Goal: Navigation & Orientation: Find specific page/section

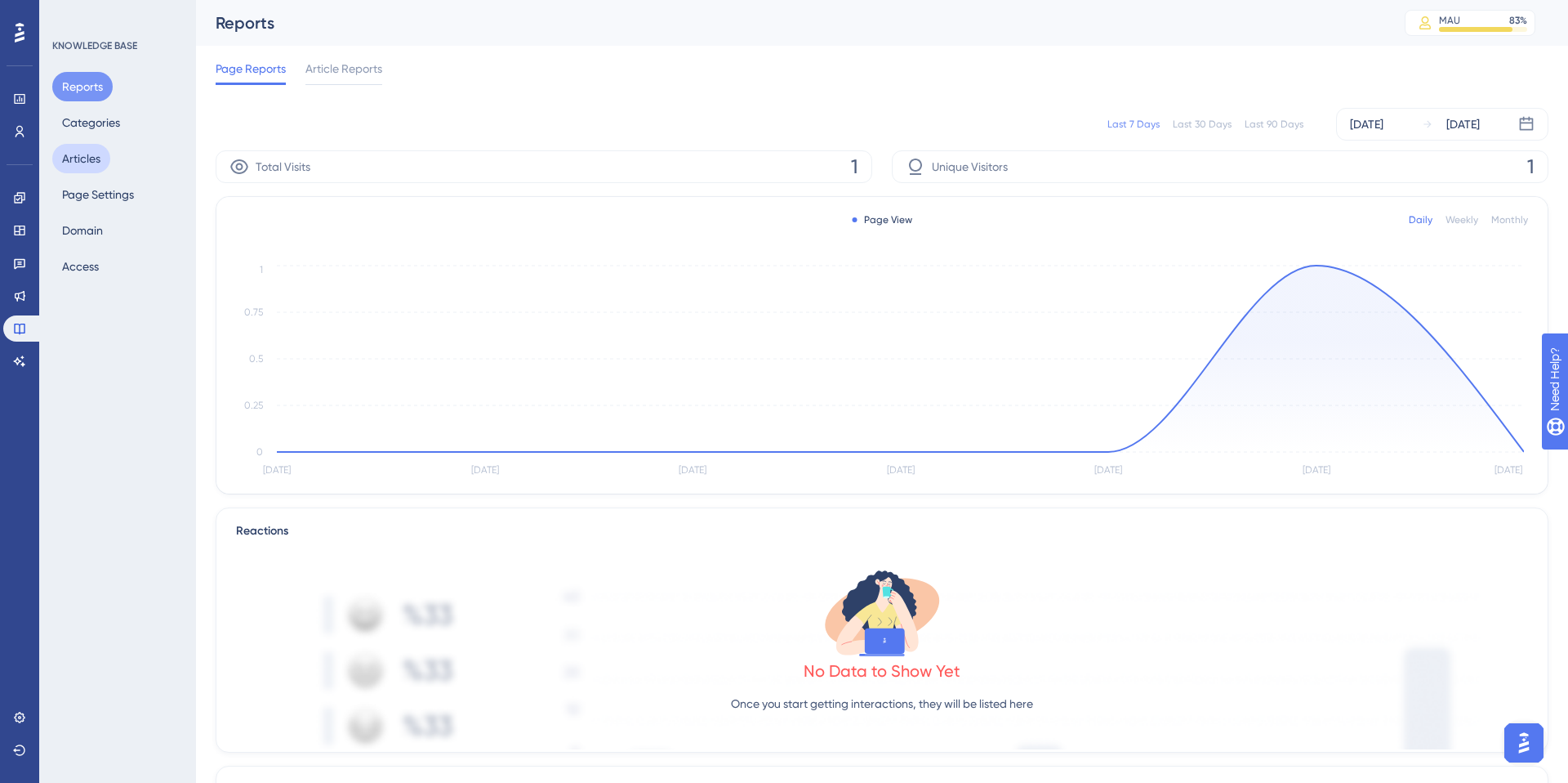
click at [88, 149] on button "Articles" at bounding box center [81, 158] width 58 height 29
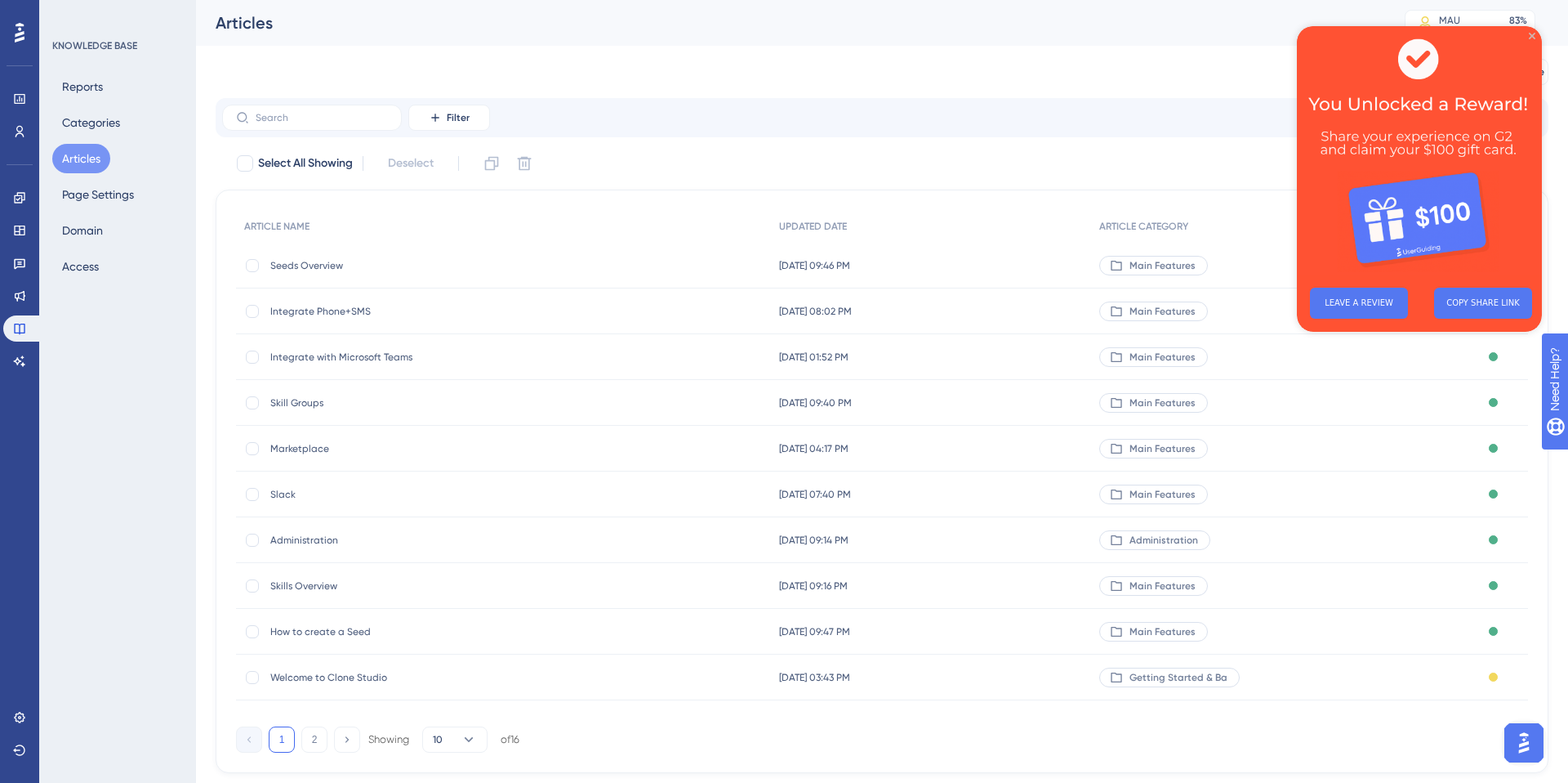
click at [1532, 38] on icon "Close Preview" at bounding box center [1532, 36] width 6 height 6
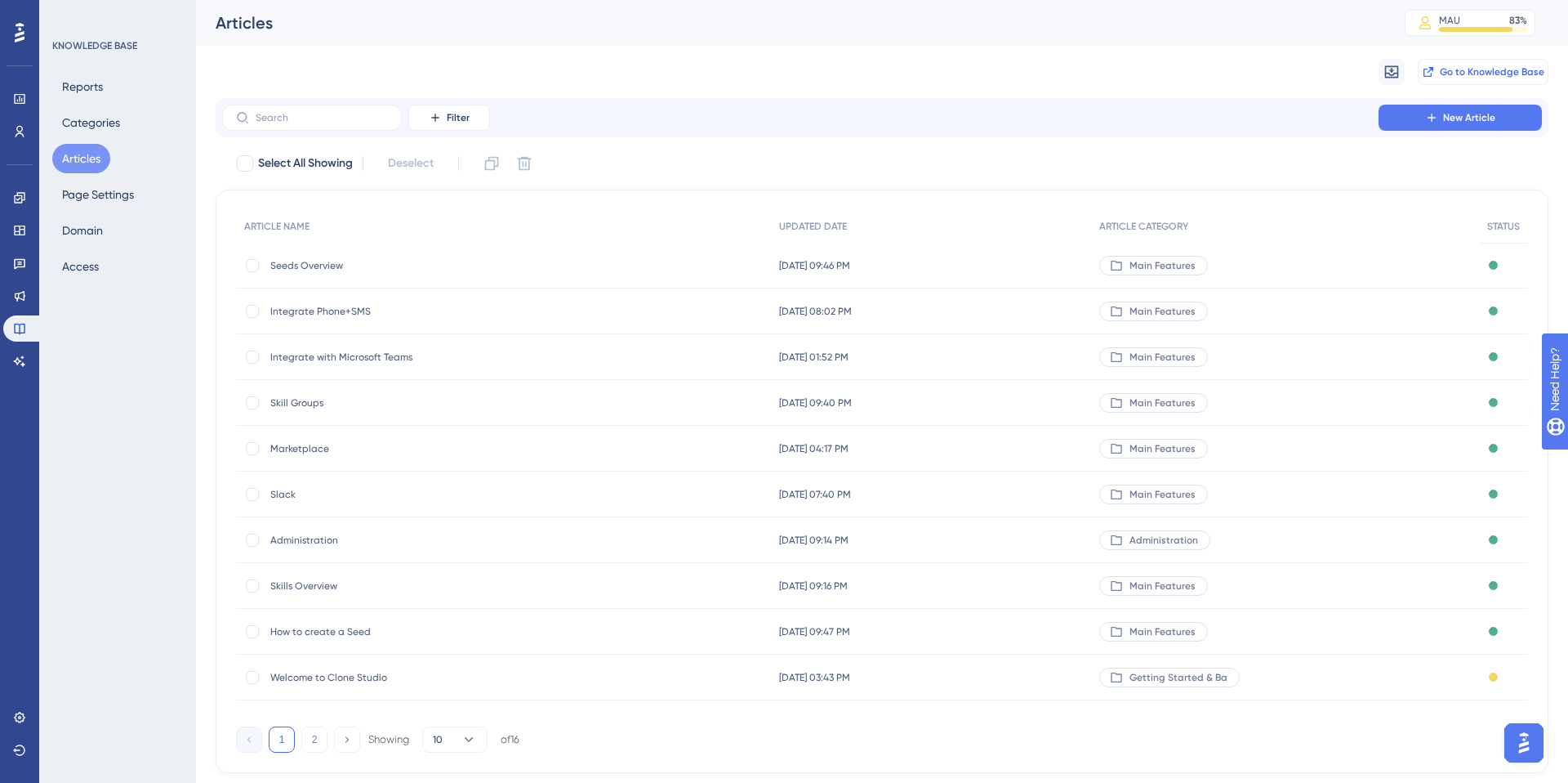
click at [1511, 78] on button "Go to Knowledge Base" at bounding box center [1483, 71] width 131 height 26
click at [24, 295] on icon at bounding box center [20, 296] width 11 height 11
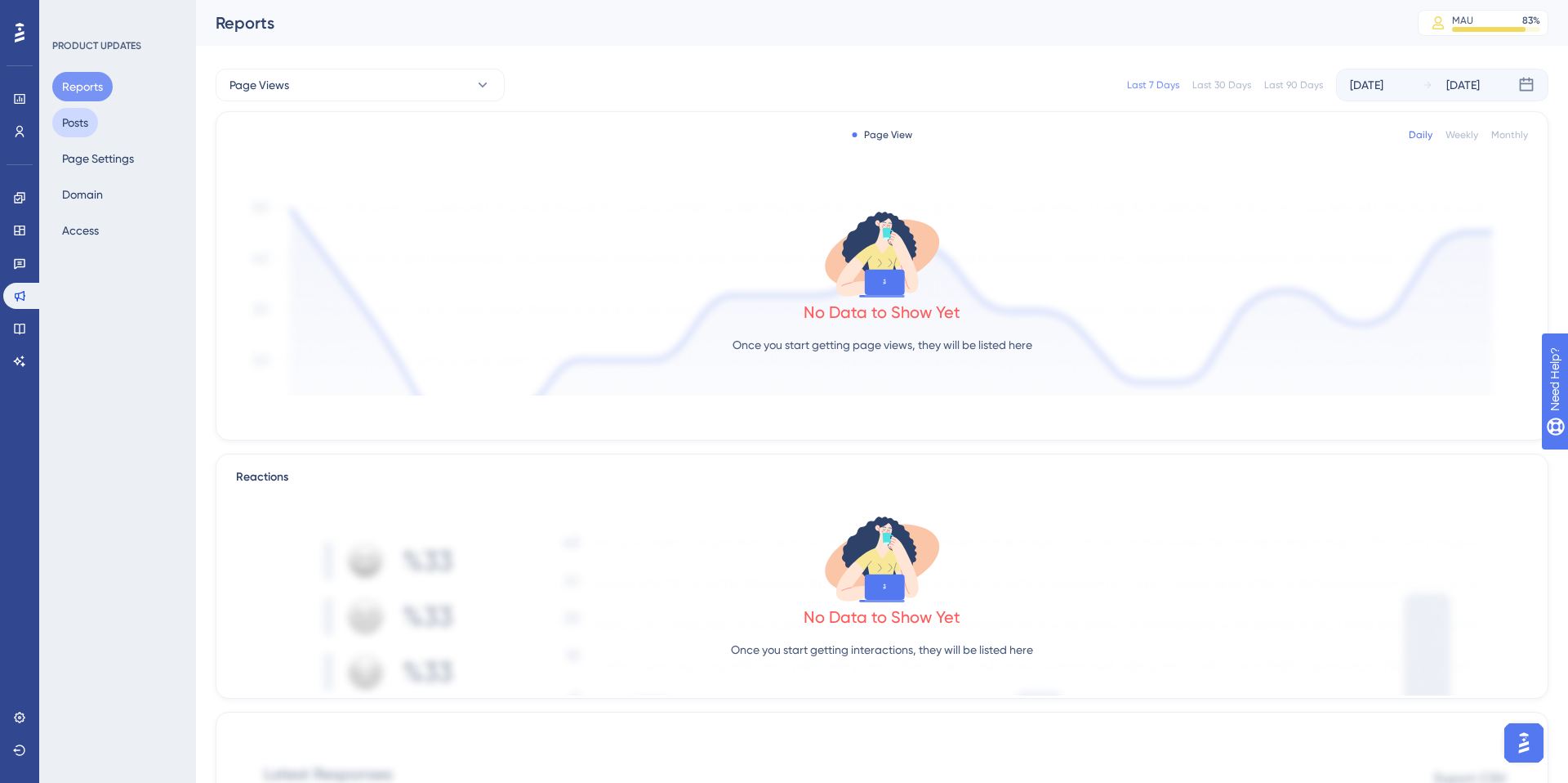
click at [87, 125] on button "Posts" at bounding box center [75, 122] width 45 height 29
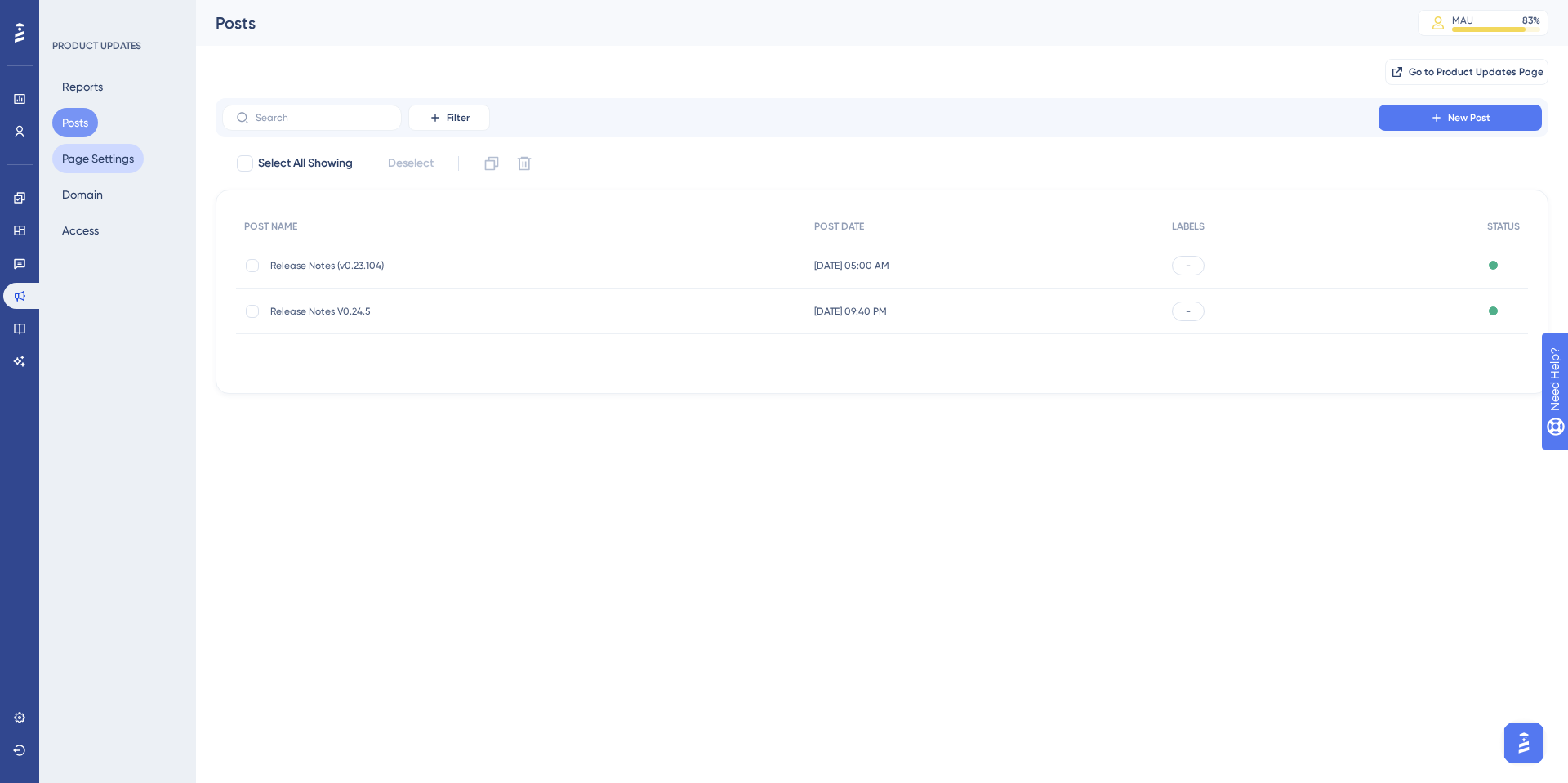
click at [95, 165] on button "Page Settings" at bounding box center [98, 158] width 92 height 29
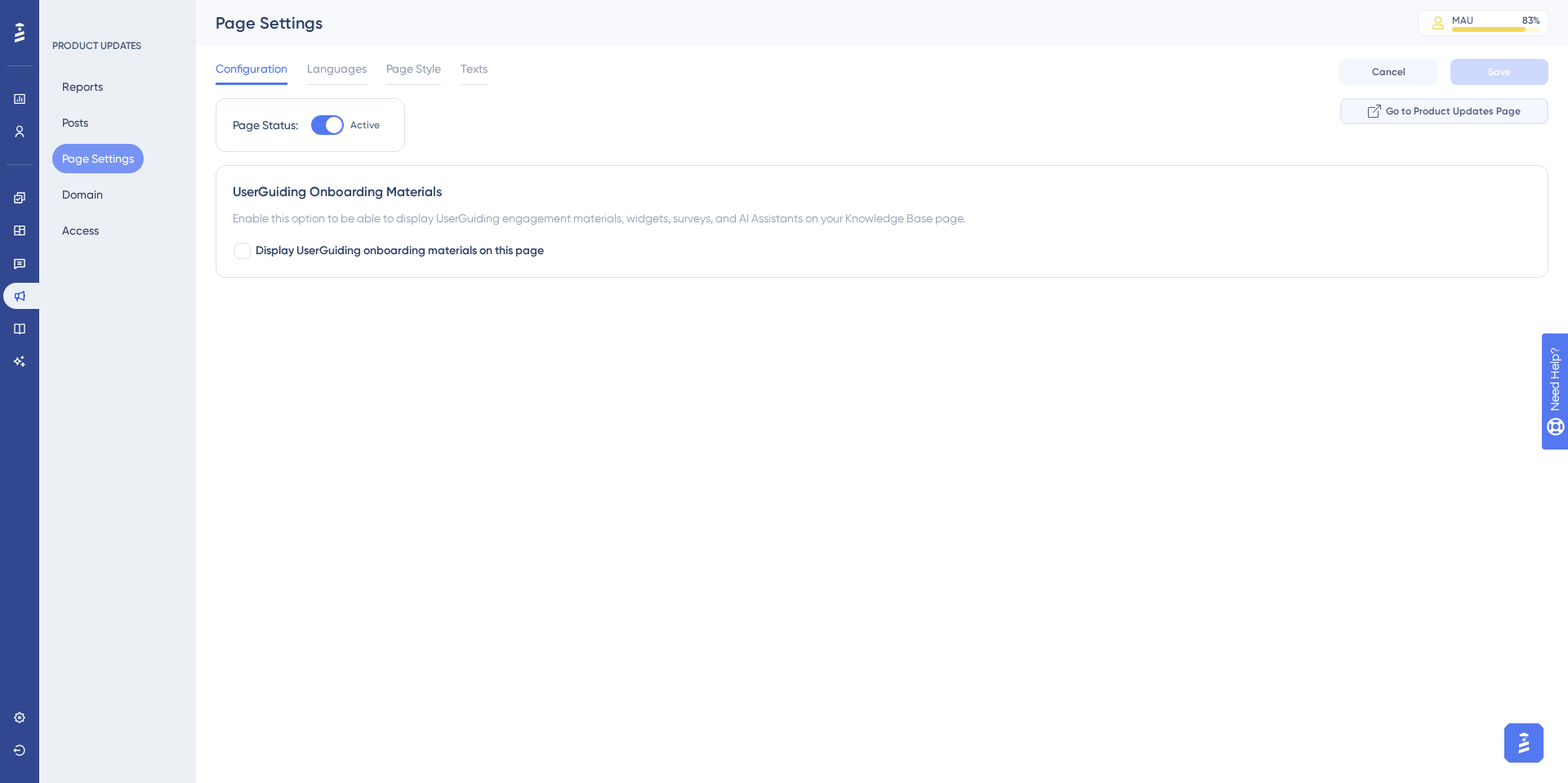
click at [1481, 111] on span "Go to Product Updates Page" at bounding box center [1453, 111] width 135 height 13
